Goal: Task Accomplishment & Management: Manage account settings

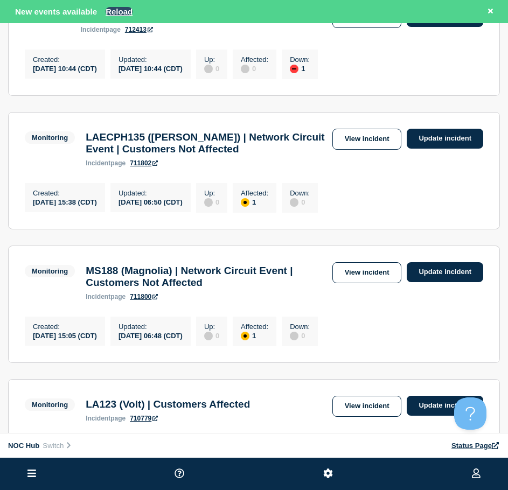
click at [114, 11] on button "Reload" at bounding box center [119, 11] width 27 height 9
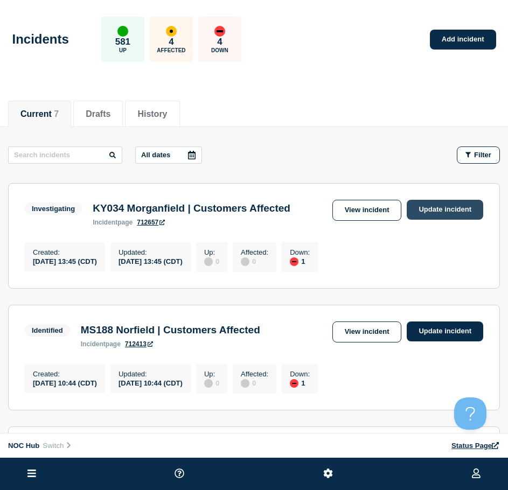
click at [430, 210] on link "Update incident" at bounding box center [444, 210] width 76 height 20
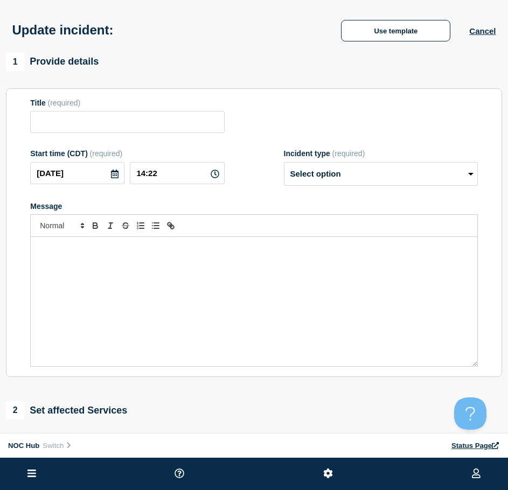
type input "KY034 Morganfield | Customers Affected"
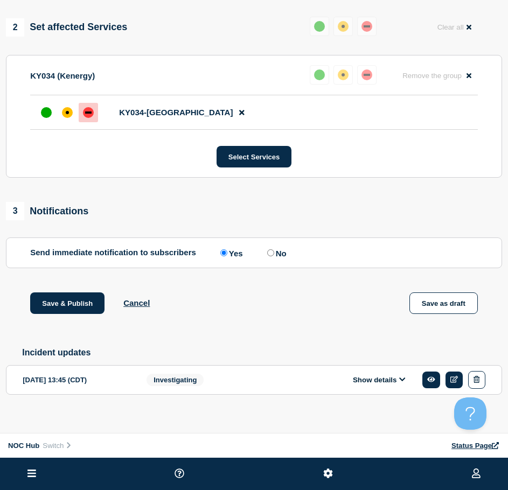
scroll to position [412, 0]
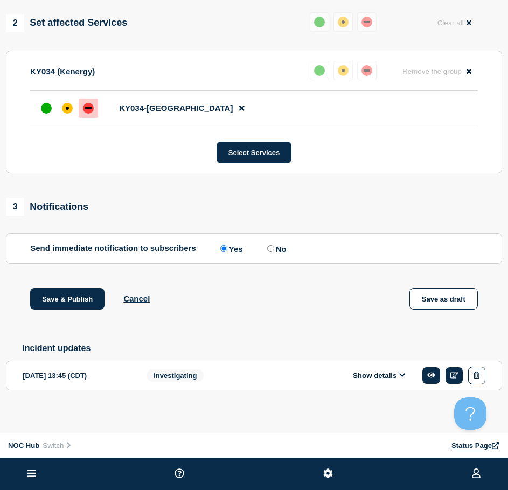
click at [380, 369] on div "Show details" at bounding box center [388, 376] width 193 height 18
click at [375, 359] on div "Incident updates [DATE] 13:45 (CDT) Show details Investigating" at bounding box center [254, 375] width 496 height 64
click at [381, 370] on div "Show details" at bounding box center [388, 376] width 193 height 18
click at [383, 374] on button "Show details" at bounding box center [378, 375] width 59 height 9
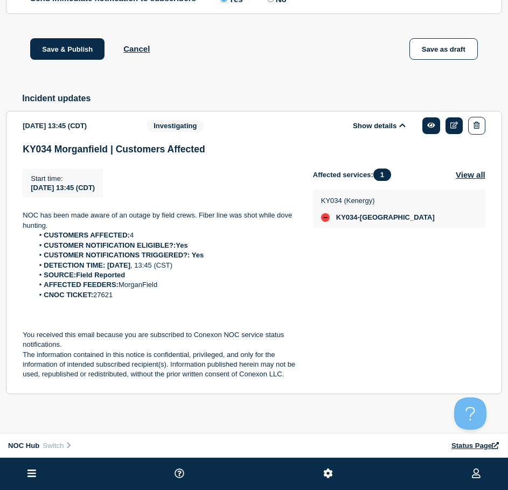
scroll to position [667, 0]
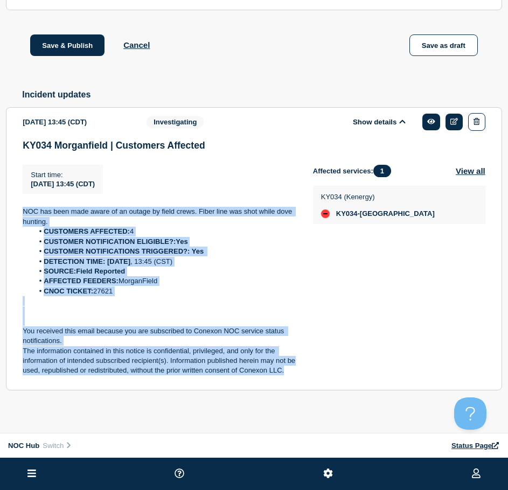
drag, startPoint x: 289, startPoint y: 368, endPoint x: 25, endPoint y: 210, distance: 307.1
click at [25, 210] on div "NOC has been made aware of an outage by field crews. Fiber line was shot while …" at bounding box center [159, 291] width 273 height 169
copy div "NOC has been made aware of an outage by field crews. Fiber line was shot while …"
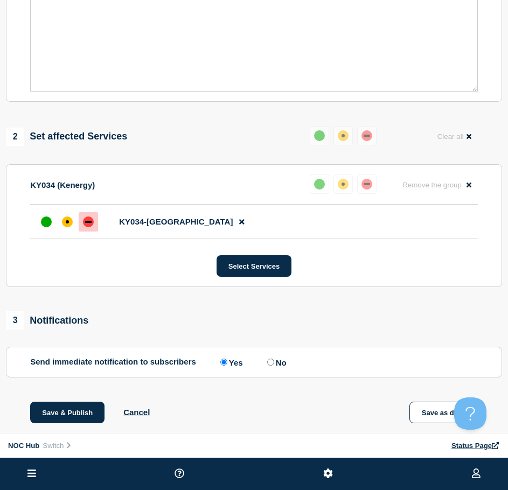
click at [216, 69] on div "Message" at bounding box center [254, 26] width 446 height 129
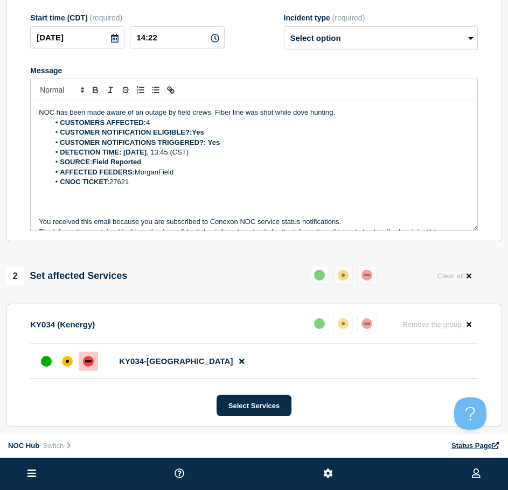
scroll to position [49, 0]
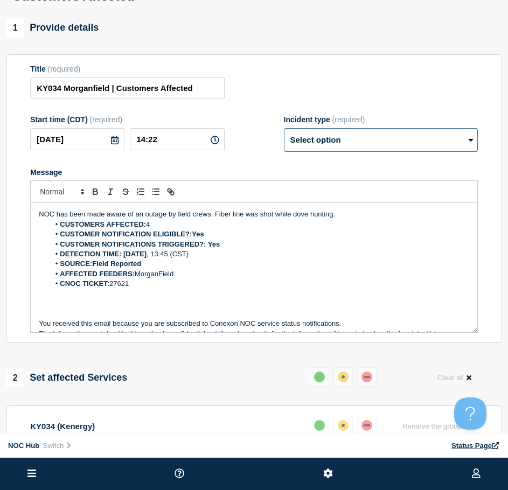
drag, startPoint x: 336, startPoint y: 142, endPoint x: 331, endPoint y: 145, distance: 6.3
click at [336, 142] on select "Select option Investigating Identified Monitoring Resolved" at bounding box center [381, 140] width 194 height 24
select select "resolved"
click at [284, 133] on select "Select option Investigating Identified Monitoring Resolved" at bounding box center [381, 140] width 194 height 24
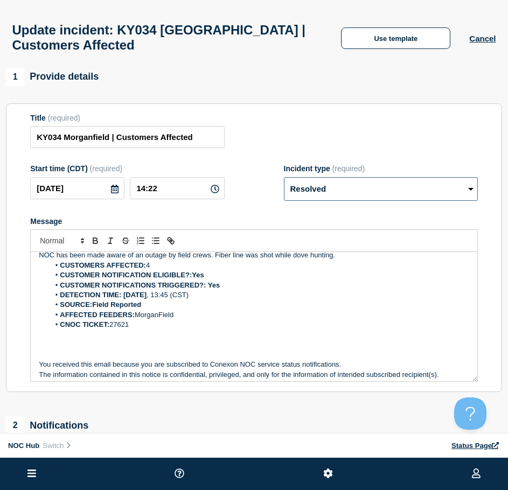
scroll to position [0, 0]
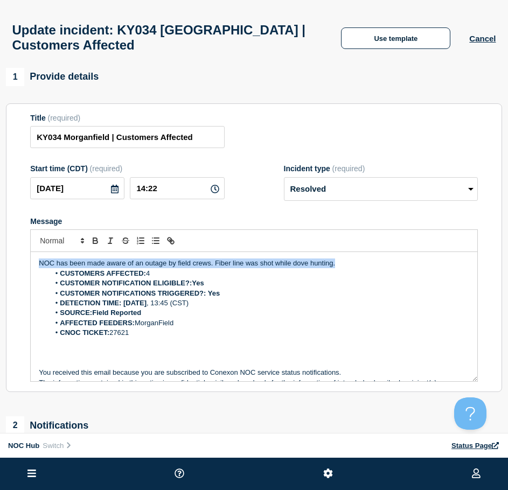
drag, startPoint x: 356, startPoint y: 269, endPoint x: 31, endPoint y: 238, distance: 327.1
click at [31, 238] on div "NOC has been made aware of an outage by field crews. Fiber line was shot while …" at bounding box center [253, 305] width 447 height 152
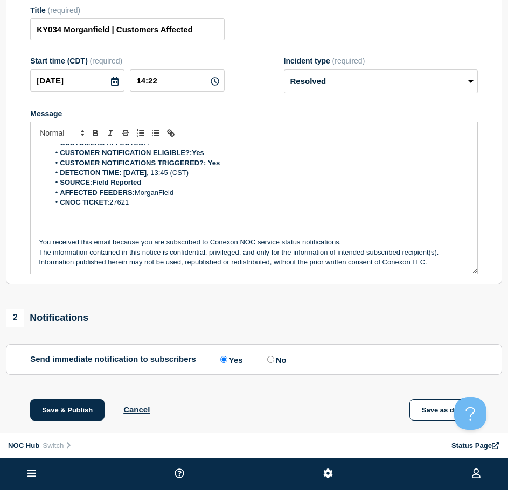
scroll to position [215, 0]
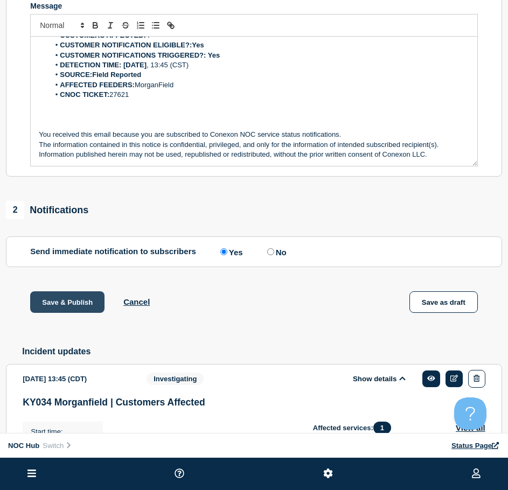
click at [52, 300] on button "Save & Publish" at bounding box center [67, 302] width 74 height 22
